Goal: Communication & Community: Answer question/provide support

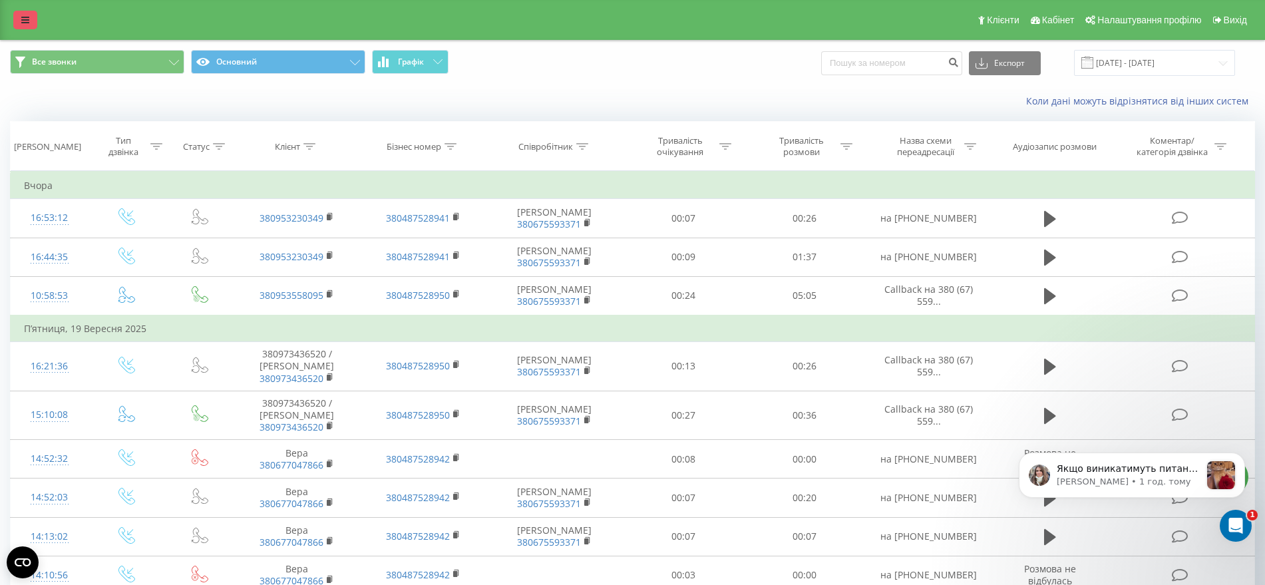
click at [24, 15] on icon at bounding box center [25, 19] width 8 height 9
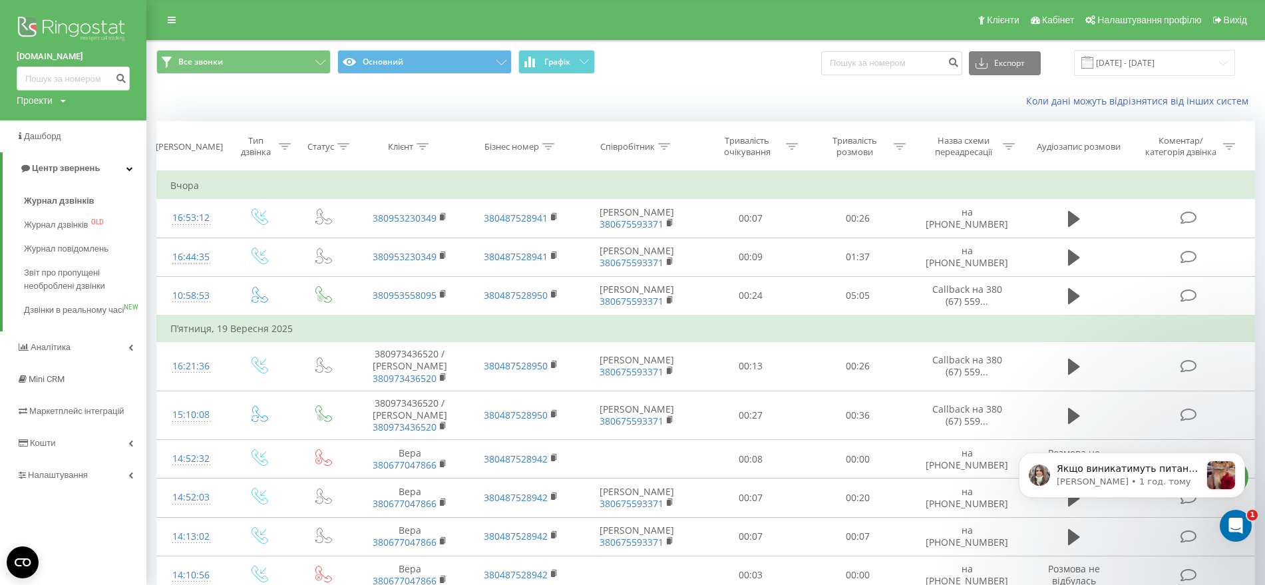
click at [24, 29] on img at bounding box center [73, 29] width 113 height 33
click at [71, 29] on img at bounding box center [73, 29] width 113 height 33
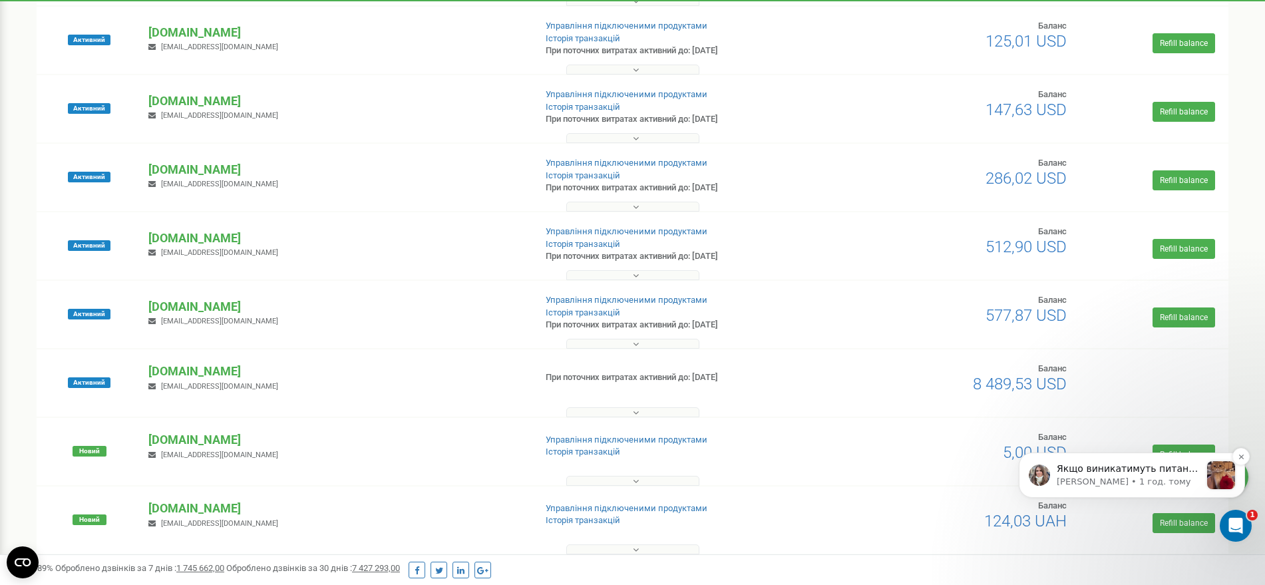
click at [1140, 476] on p "[PERSON_NAME] • 1 год. тому" at bounding box center [1128, 482] width 144 height 12
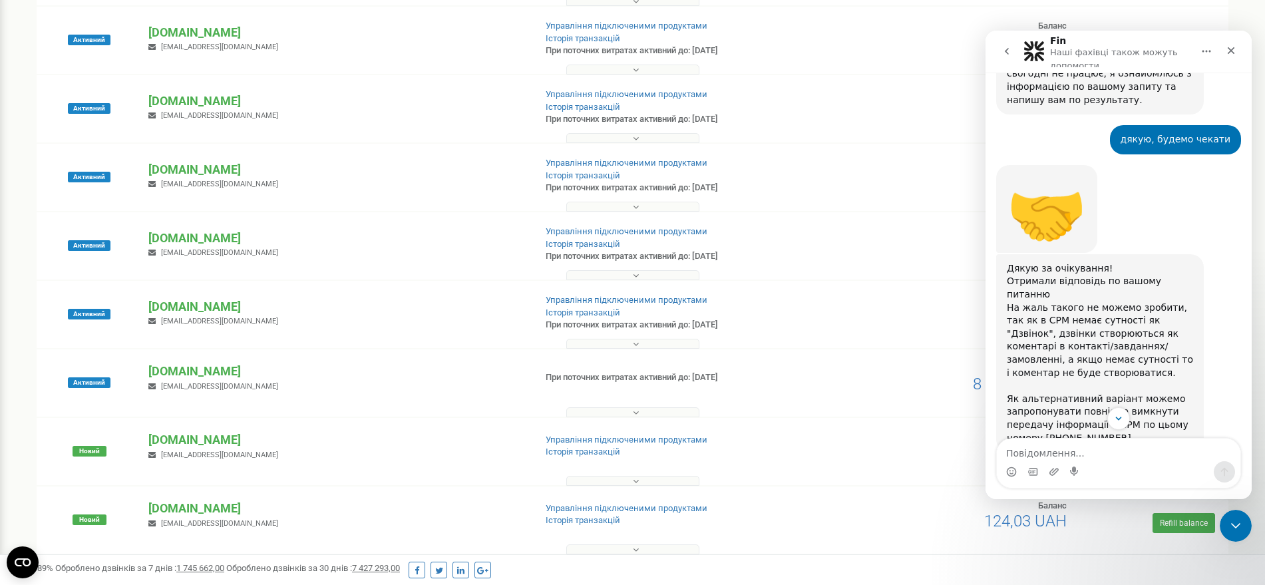
scroll to position [5683, 0]
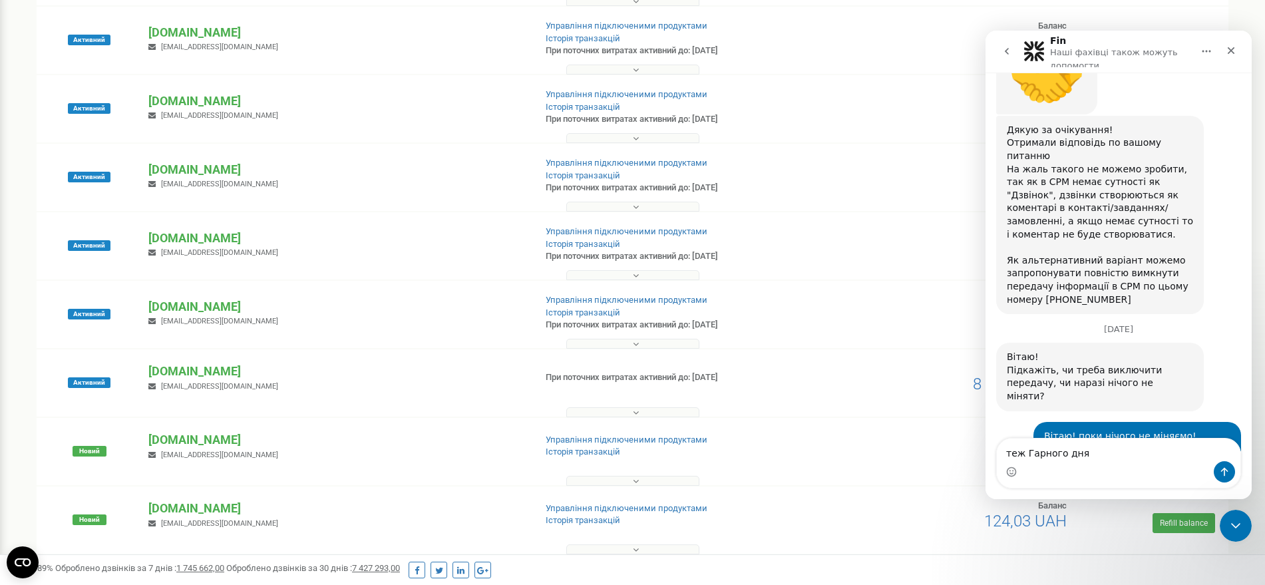
type textarea "теж Гарного дня!"
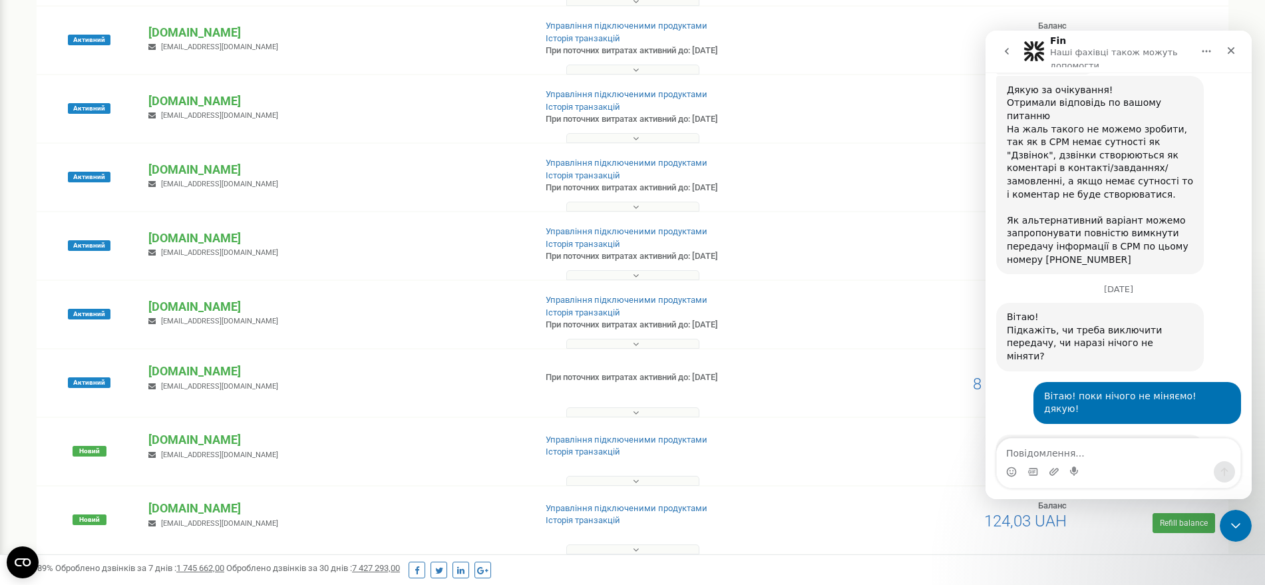
scroll to position [5723, 0]
click at [1239, 524] on icon "Закрити програму для спілкування Intercom" at bounding box center [1233, 524] width 16 height 16
